Goal: Task Accomplishment & Management: Manage account settings

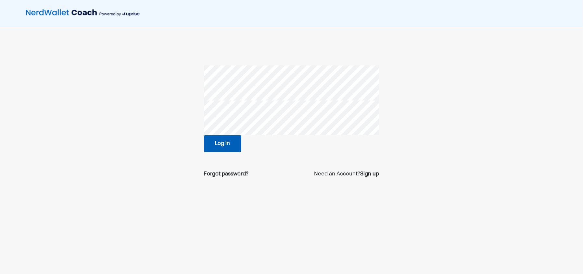
click at [226, 141] on button "Log in" at bounding box center [222, 143] width 37 height 17
click at [227, 142] on button "Log in" at bounding box center [222, 143] width 37 height 17
click at [228, 175] on div "Forgot password?" at bounding box center [226, 175] width 45 height 8
click at [234, 176] on div "Forgot password?" at bounding box center [226, 175] width 45 height 8
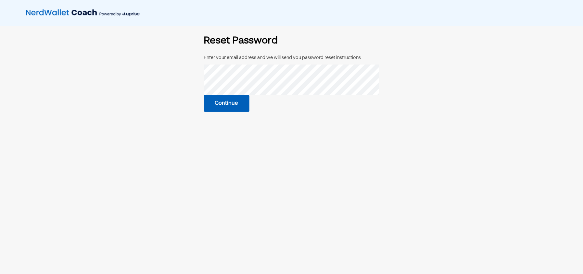
click at [237, 102] on button "Continue" at bounding box center [226, 103] width 45 height 17
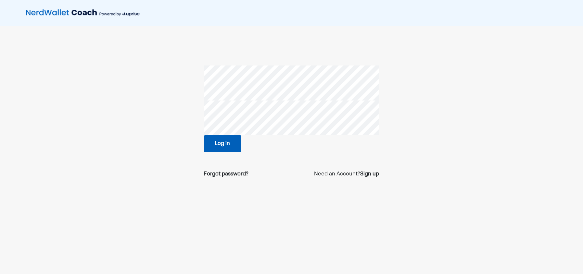
click at [232, 148] on button "Log in" at bounding box center [222, 143] width 37 height 17
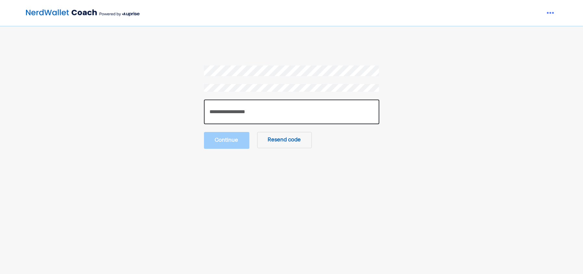
paste input "******"
type input "******"
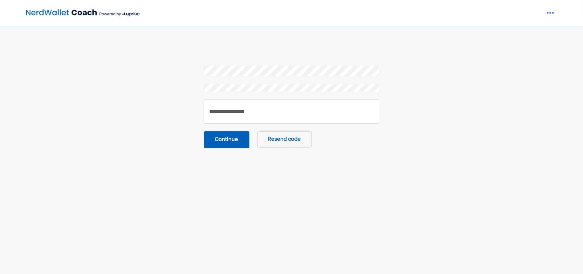
click at [233, 143] on button "Continue" at bounding box center [226, 140] width 45 height 17
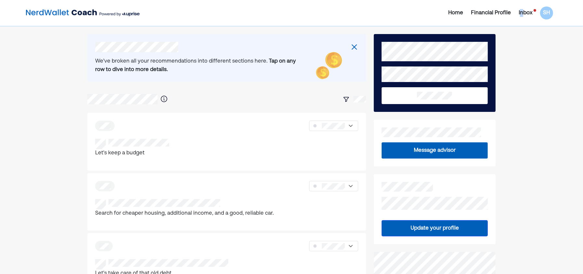
drag, startPoint x: 520, startPoint y: 11, endPoint x: 524, endPoint y: 11, distance: 3.6
click at [524, 11] on div "Inbox" at bounding box center [526, 13] width 14 height 8
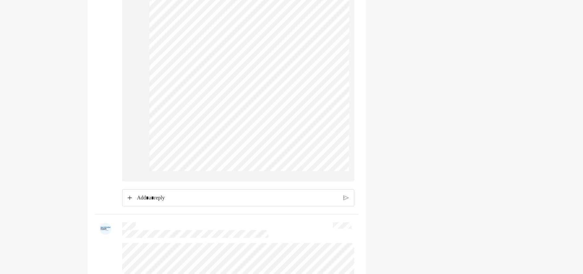
scroll to position [617, 0]
click at [150, 195] on div "Rich Text Editor. Editing area: main" at bounding box center [238, 196] width 208 height 16
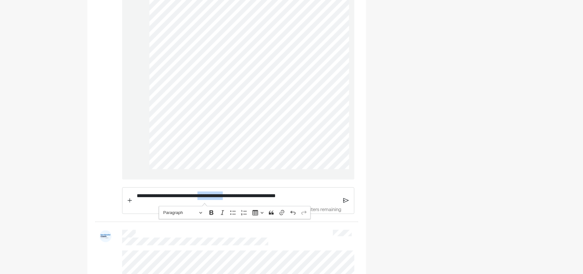
drag, startPoint x: 235, startPoint y: 203, endPoint x: 205, endPoint y: 202, distance: 29.9
click at [205, 200] on p "**********" at bounding box center [238, 196] width 202 height 8
click at [348, 204] on img at bounding box center [346, 201] width 6 height 6
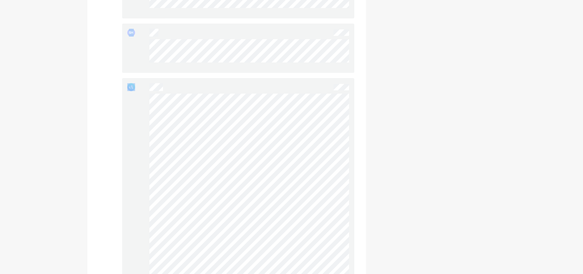
scroll to position [412, 0]
click at [148, 187] on div at bounding box center [238, 263] width 232 height 244
